Goal: Transaction & Acquisition: Purchase product/service

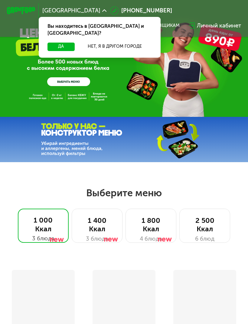
click at [118, 43] on button "Нет, я в другом городе" at bounding box center [114, 47] width 75 height 8
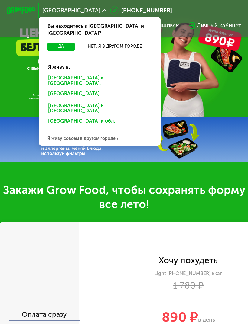
click at [63, 89] on div "[GEOGRAPHIC_DATA] и [GEOGRAPHIC_DATA]." at bounding box center [98, 94] width 111 height 11
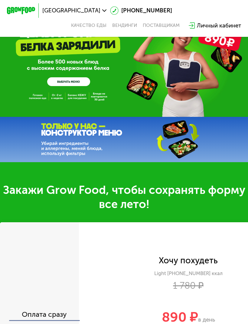
click at [217, 25] on div "Личный кабинет" at bounding box center [219, 25] width 44 height 8
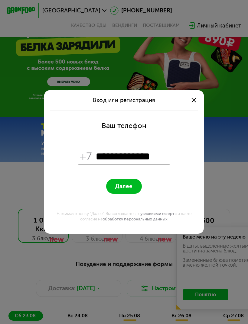
type input "**********"
click at [128, 186] on span "Далее" at bounding box center [123, 186] width 17 height 7
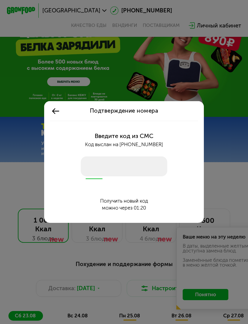
click at [102, 166] on input "number" at bounding box center [124, 167] width 86 height 20
type input "****"
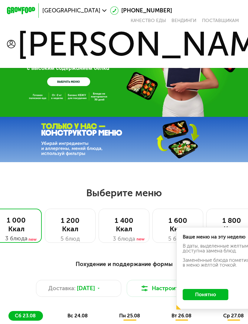
click at [213, 293] on button "Понятно" at bounding box center [206, 294] width 46 height 11
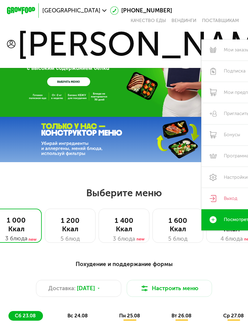
click at [204, 149] on link "Программа лояльности" at bounding box center [247, 156] width 92 height 21
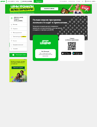
click at [16, 40] on span "Бонусы" at bounding box center [19, 40] width 12 height 1
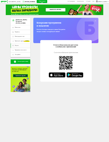
click at [96, 20] on div at bounding box center [95, 21] width 2 height 2
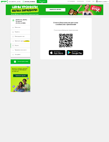
click at [23, 27] on link "Мои заказы" at bounding box center [21, 27] width 20 height 5
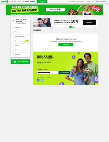
click at [67, 44] on link "Новый заказ" at bounding box center [65, 44] width 15 height 3
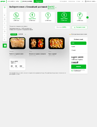
click at [87, 17] on icon "Next slide" at bounding box center [87, 17] width 0 height 1
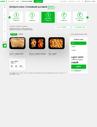
click at [88, 17] on div "Next slide" at bounding box center [87, 17] width 2 height 2
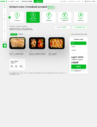
click at [81, 18] on h3 "Power" at bounding box center [80, 19] width 13 height 2
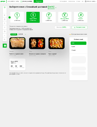
click at [82, 17] on icon at bounding box center [80, 15] width 5 height 5
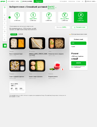
click at [65, 16] on icon at bounding box center [64, 15] width 5 height 5
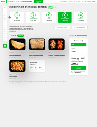
click at [49, 17] on icon at bounding box center [49, 15] width 5 height 5
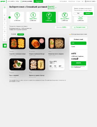
click at [79, 12] on button "Нет" at bounding box center [77, 13] width 9 height 3
click at [75, 46] on span "6 дней" at bounding box center [72, 47] width 3 height 2
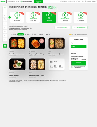
click at [34, 17] on icon at bounding box center [33, 15] width 5 height 5
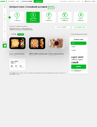
click at [74, 46] on span "6 дней" at bounding box center [72, 47] width 3 height 2
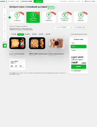
click at [74, 49] on span "12 дней" at bounding box center [73, 50] width 4 height 2
